Goal: Task Accomplishment & Management: Use online tool/utility

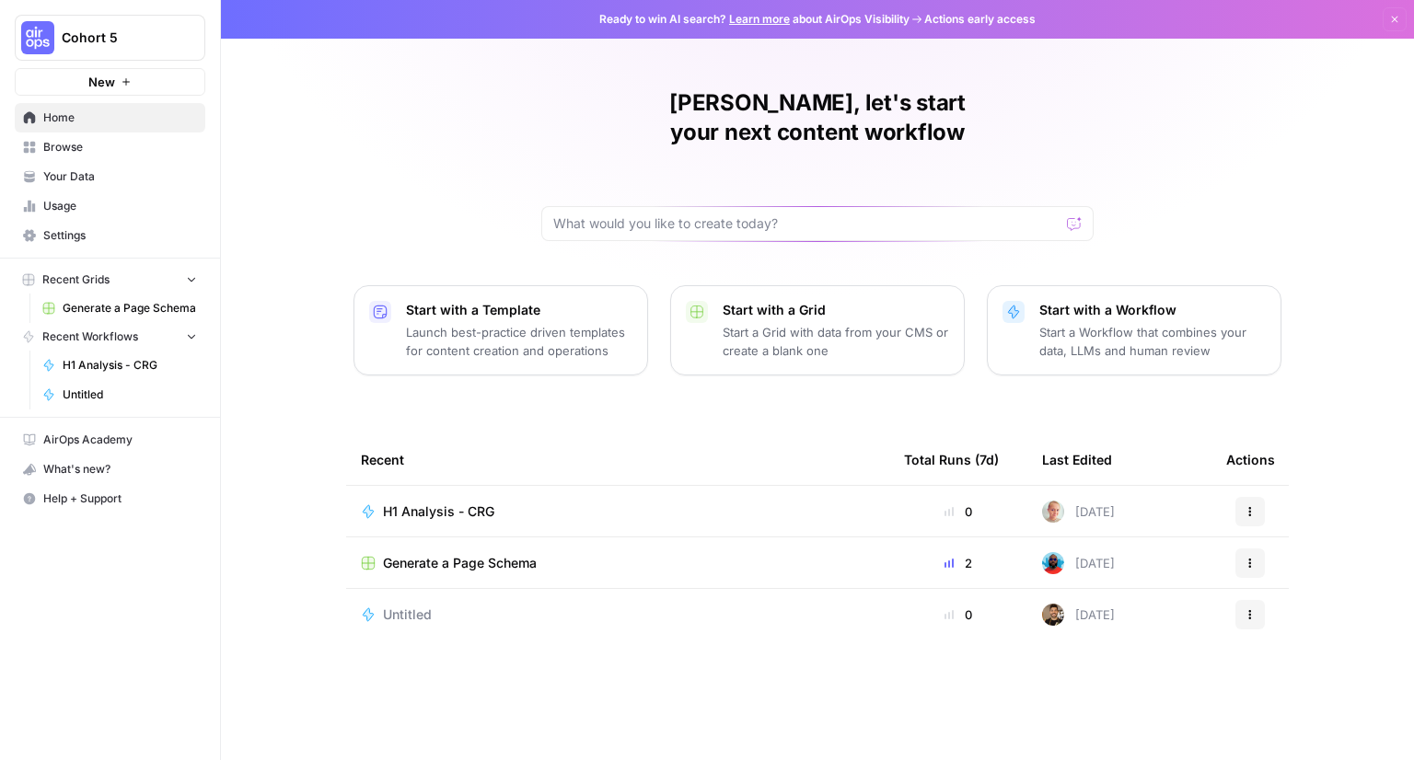
click at [456, 554] on span "Generate a Page Schema" at bounding box center [460, 563] width 154 height 18
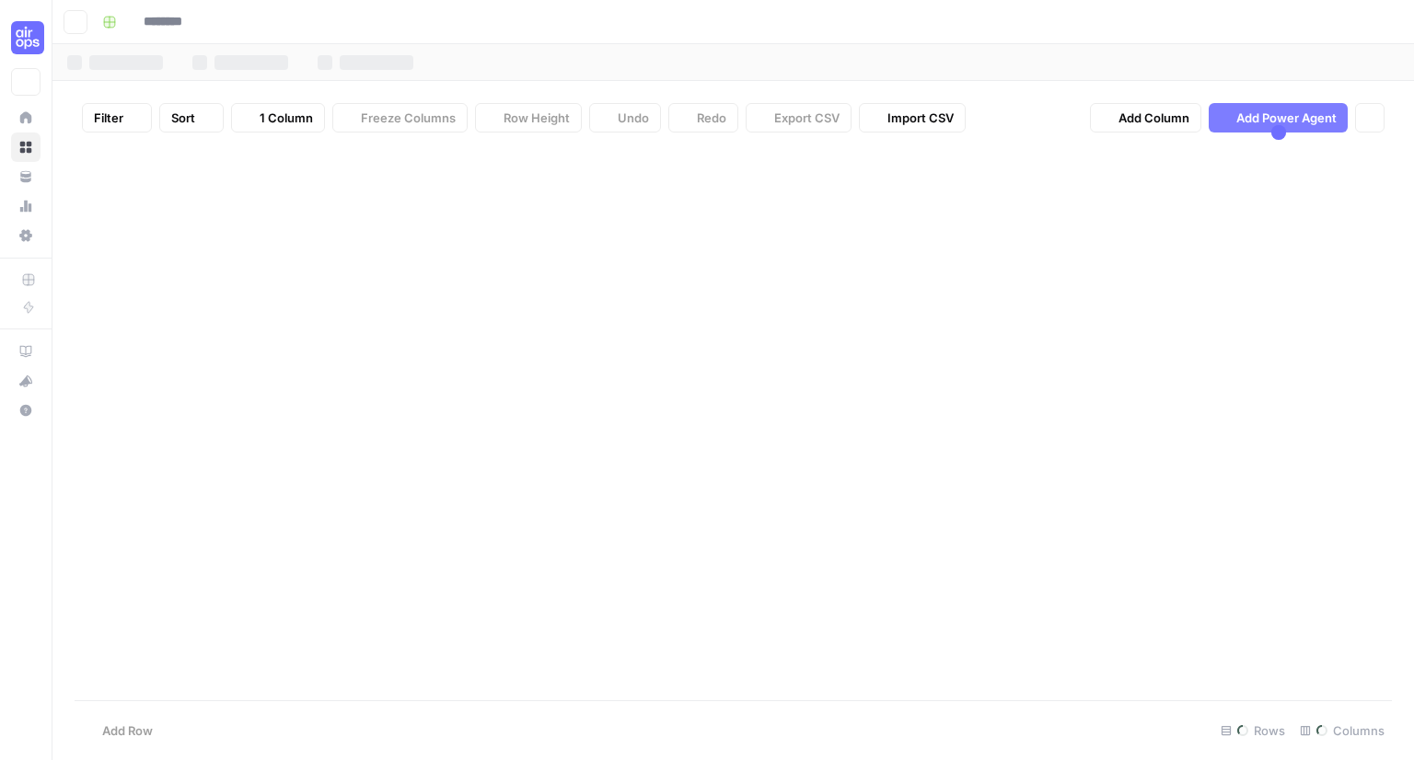
type input "**********"
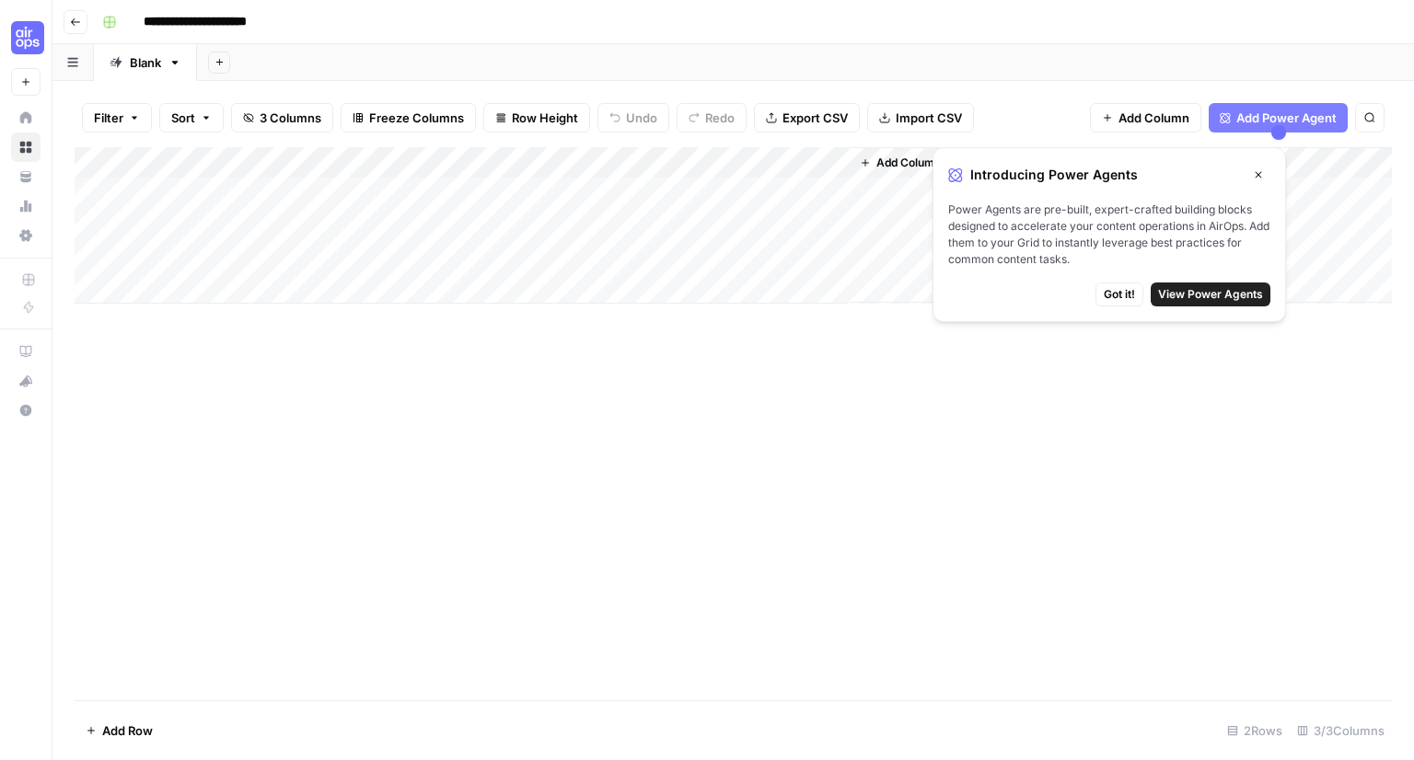
click at [1259, 173] on icon "button" at bounding box center [1257, 175] width 6 height 6
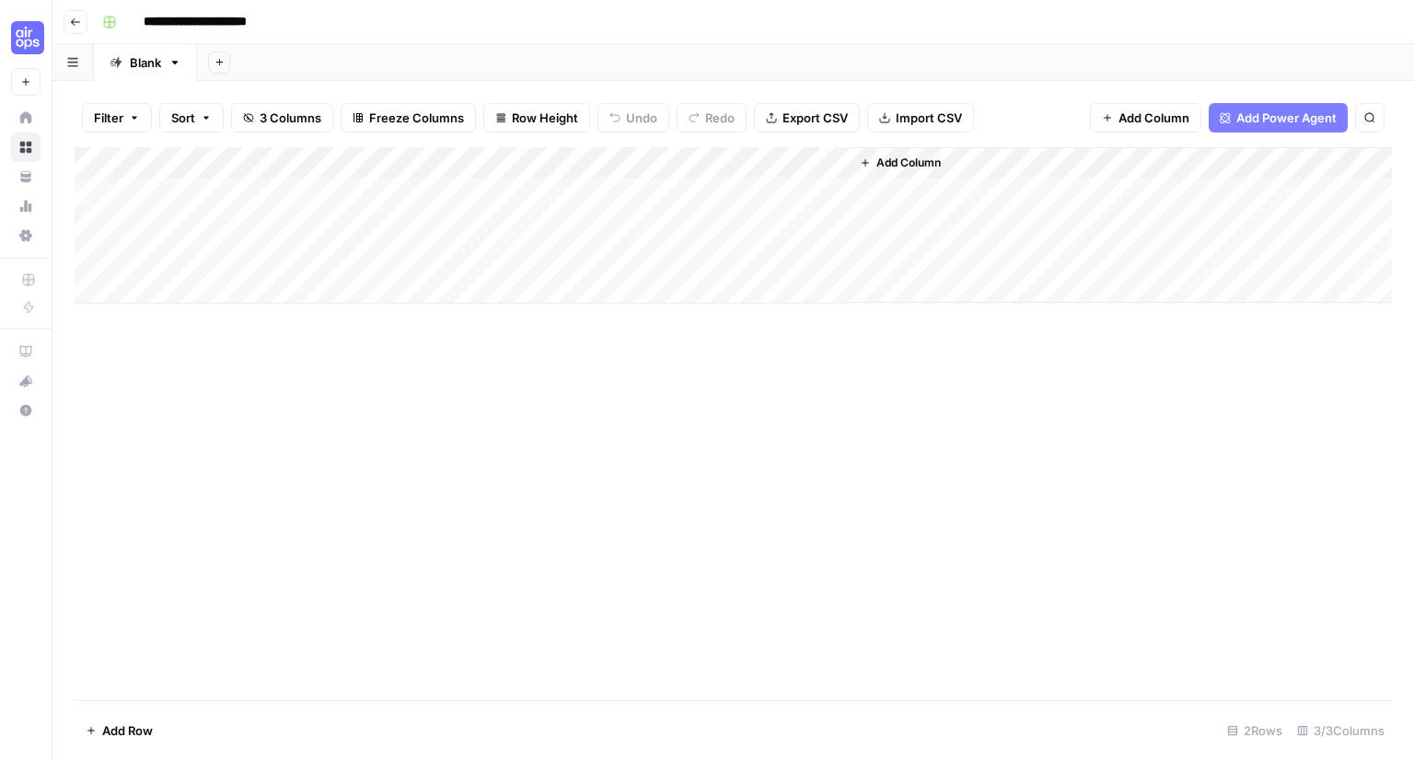
click at [203, 191] on div "Add Column" at bounding box center [733, 225] width 1317 height 156
click at [500, 400] on div "Add Column" at bounding box center [733, 423] width 1317 height 553
click at [532, 193] on div "Add Column" at bounding box center [733, 225] width 1317 height 156
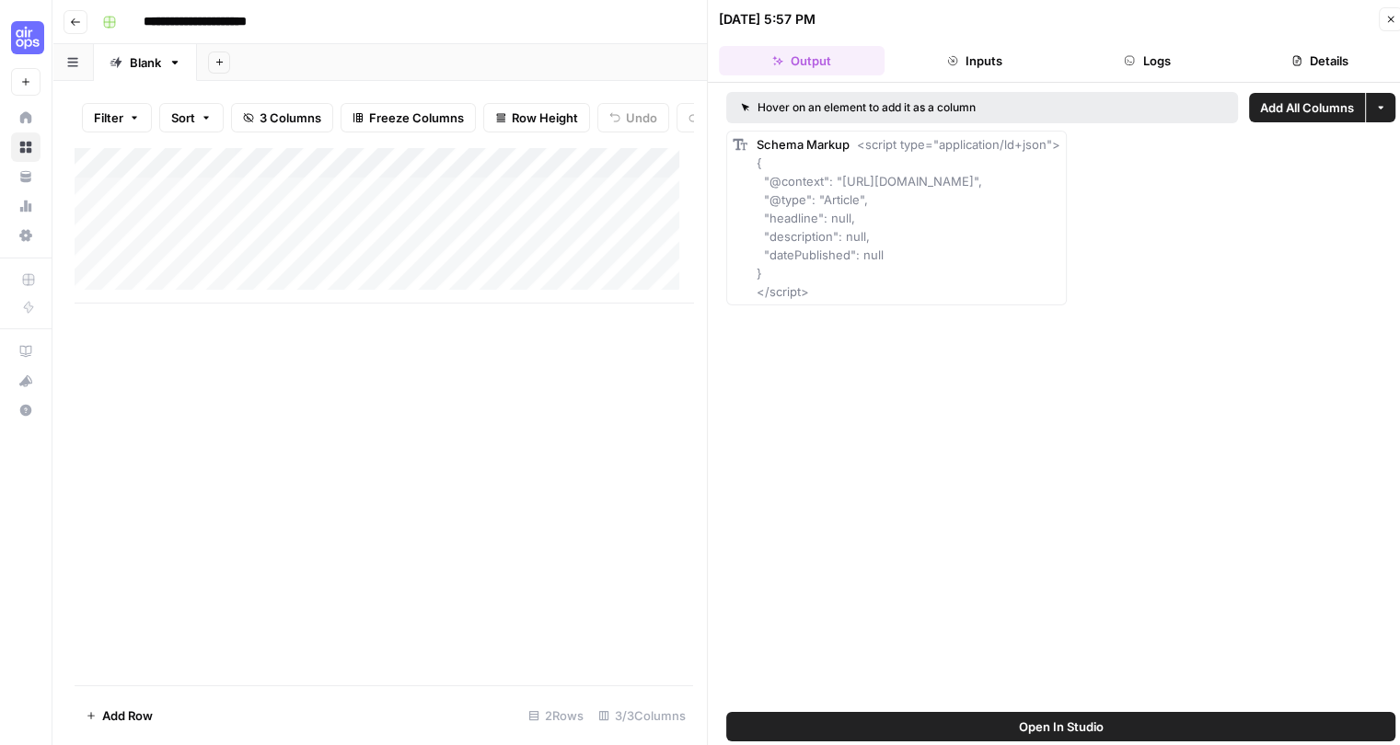
click at [1391, 17] on icon "button" at bounding box center [1391, 20] width 6 height 6
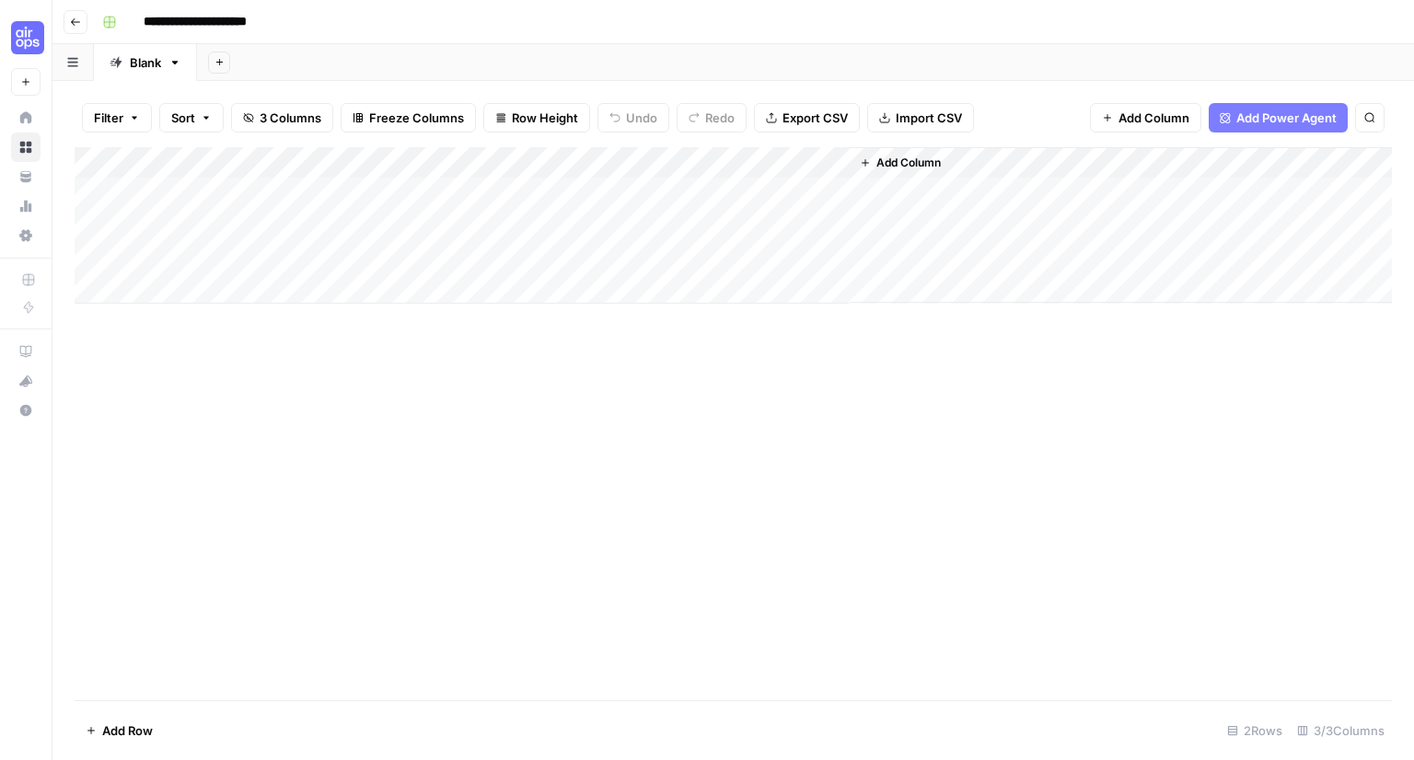
click at [75, 23] on icon "button" at bounding box center [75, 22] width 11 height 11
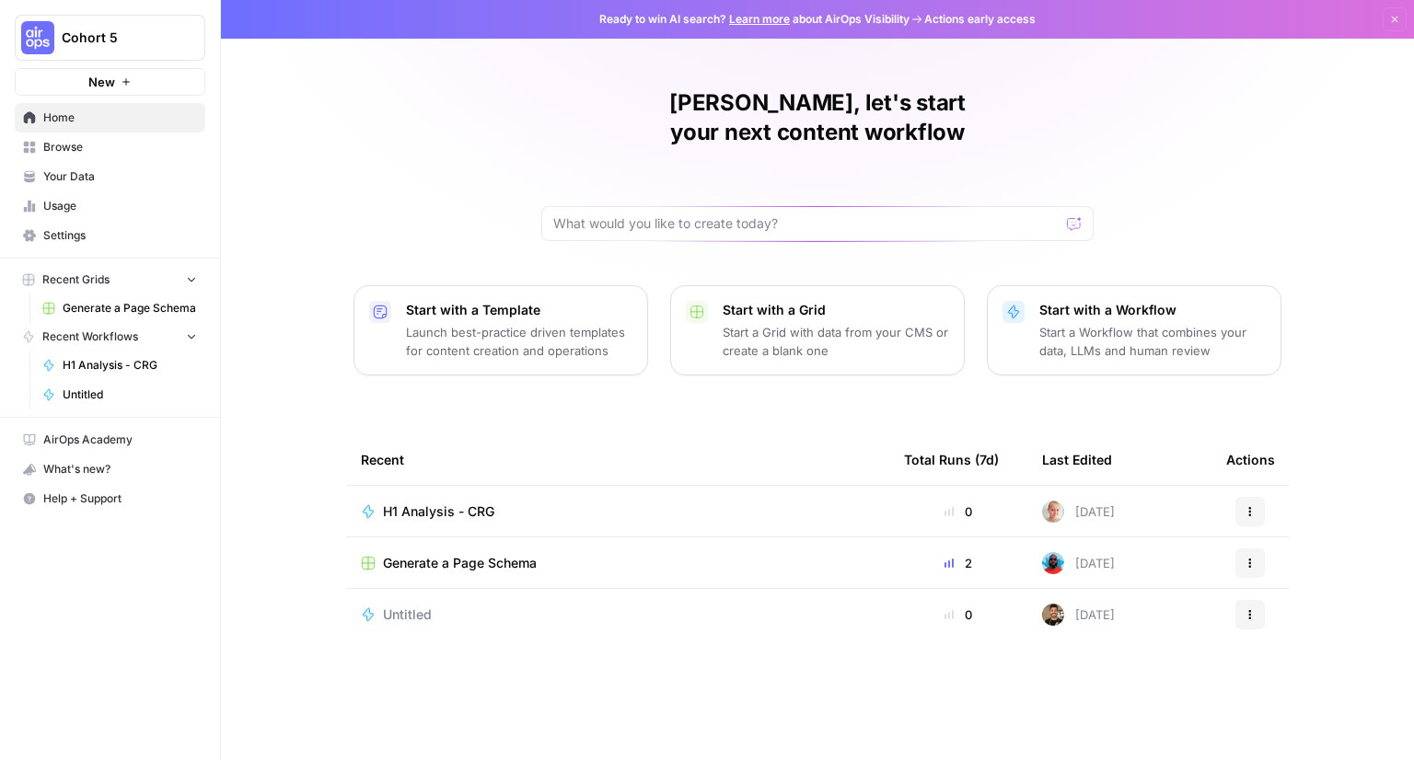
click at [108, 182] on span "Your Data" at bounding box center [120, 176] width 154 height 17
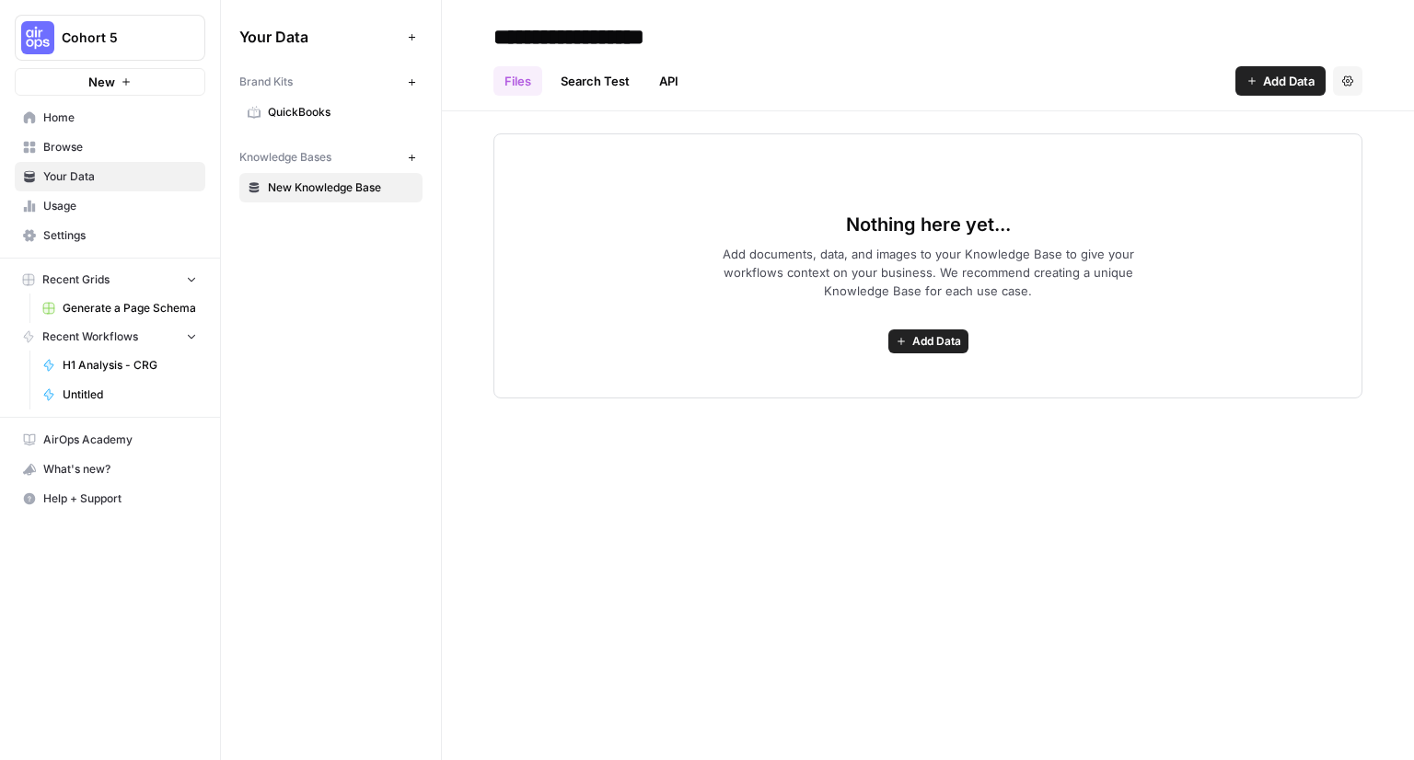
click at [77, 110] on span "Home" at bounding box center [120, 118] width 154 height 17
